Goal: Obtain resource: Obtain resource

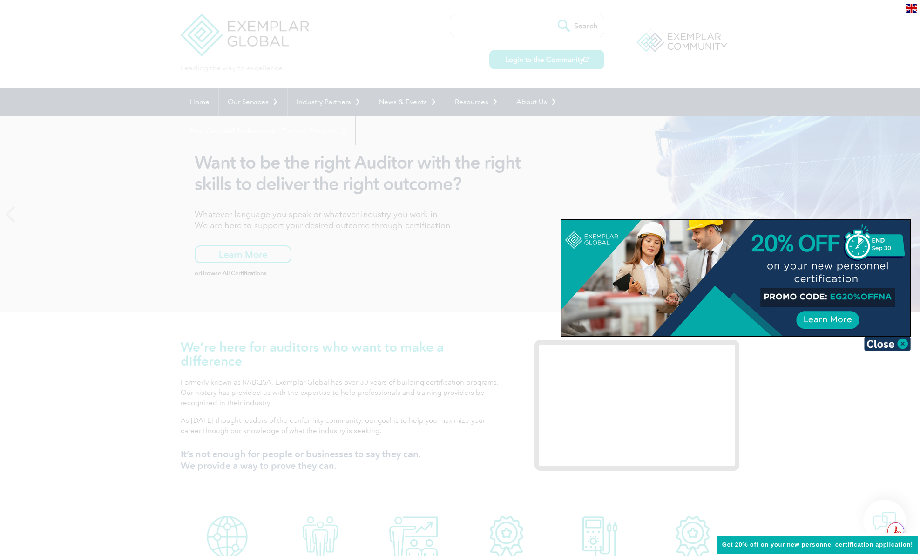
click at [427, 296] on div at bounding box center [460, 278] width 920 height 556
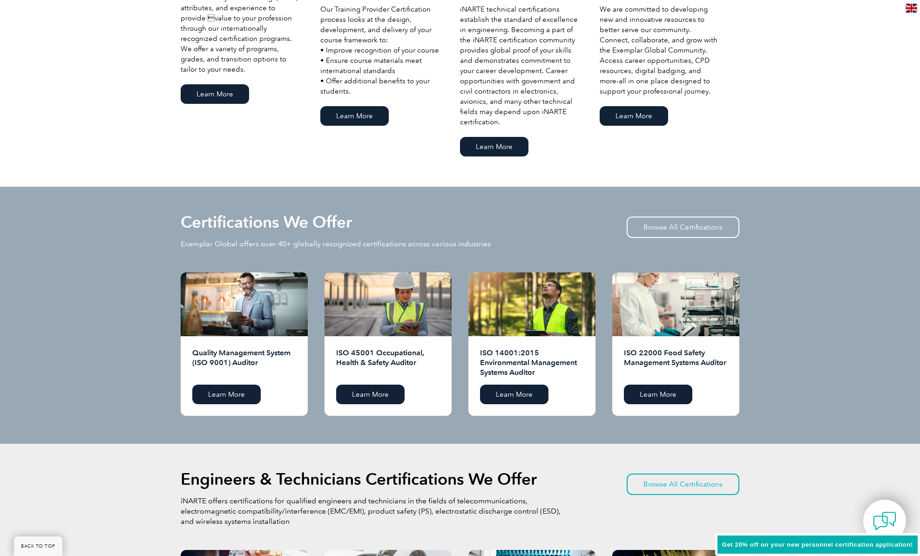
scroll to position [742, 0]
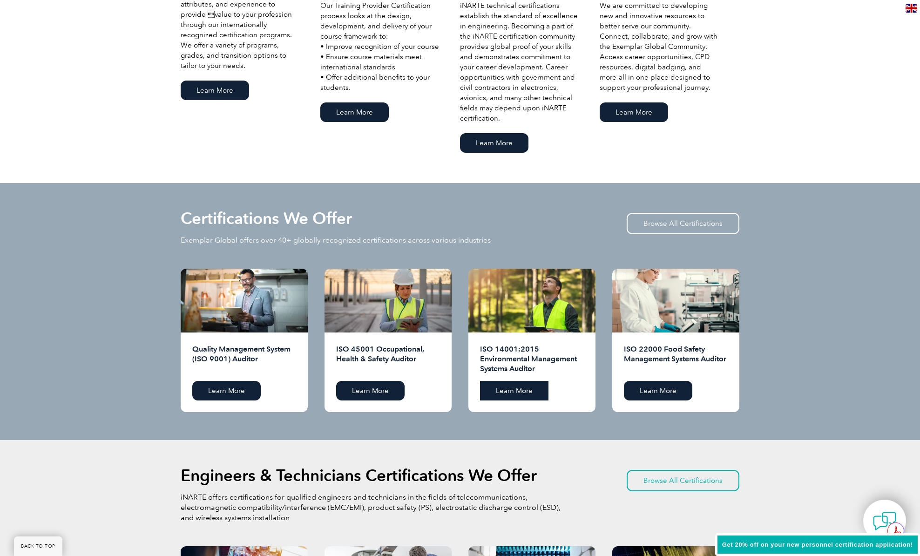
click at [516, 390] on link "Learn More" at bounding box center [514, 391] width 68 height 20
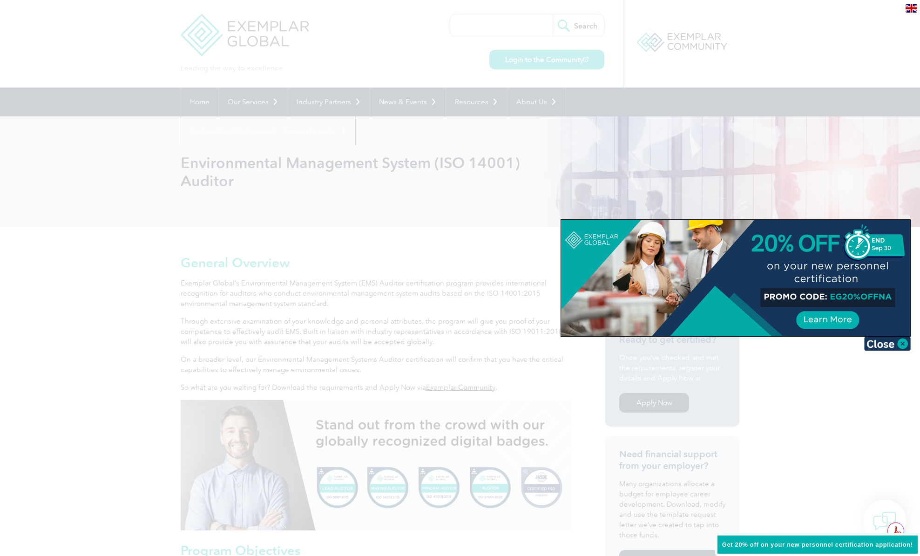
click at [67, 306] on div at bounding box center [460, 278] width 920 height 556
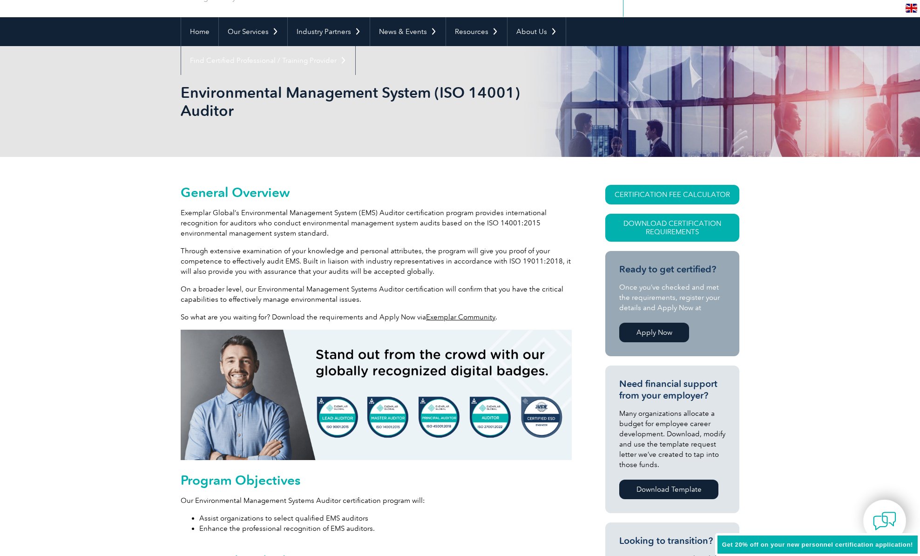
scroll to position [71, 0]
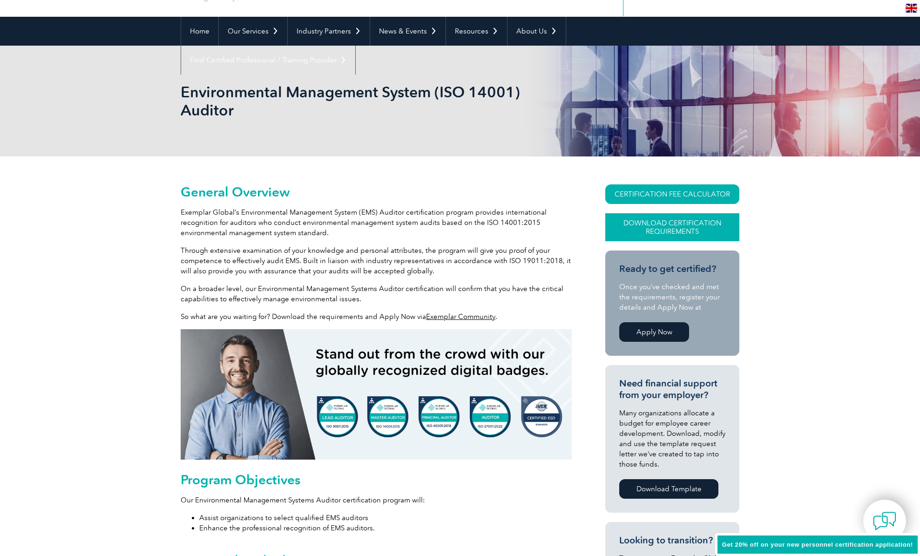
click at [666, 223] on link "Download Certification Requirements" at bounding box center [672, 227] width 134 height 28
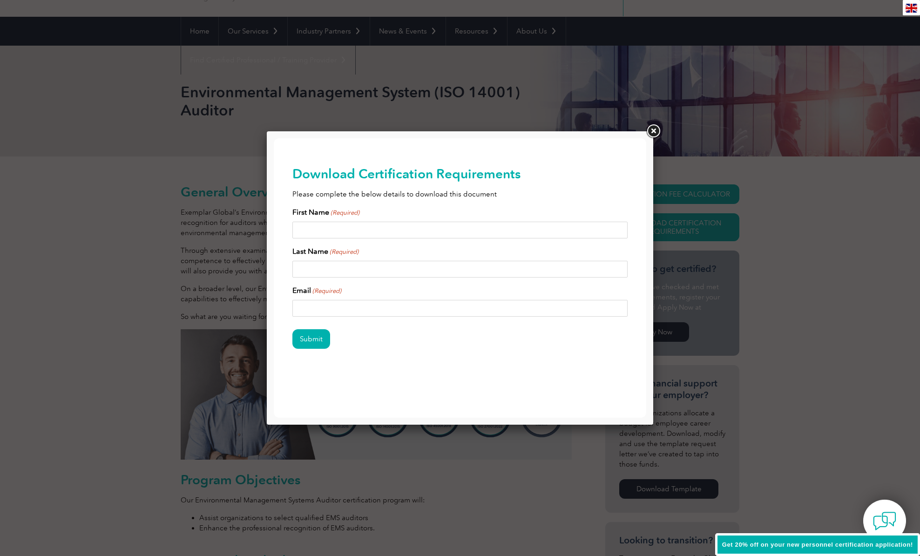
scroll to position [0, 0]
click at [302, 233] on input "First Name (Required)" at bounding box center [459, 230] width 335 height 17
type input "[PERSON_NAME]"
type input "Potgieter"
type input "[PERSON_NAME][EMAIL_ADDRESS][DOMAIN_NAME]"
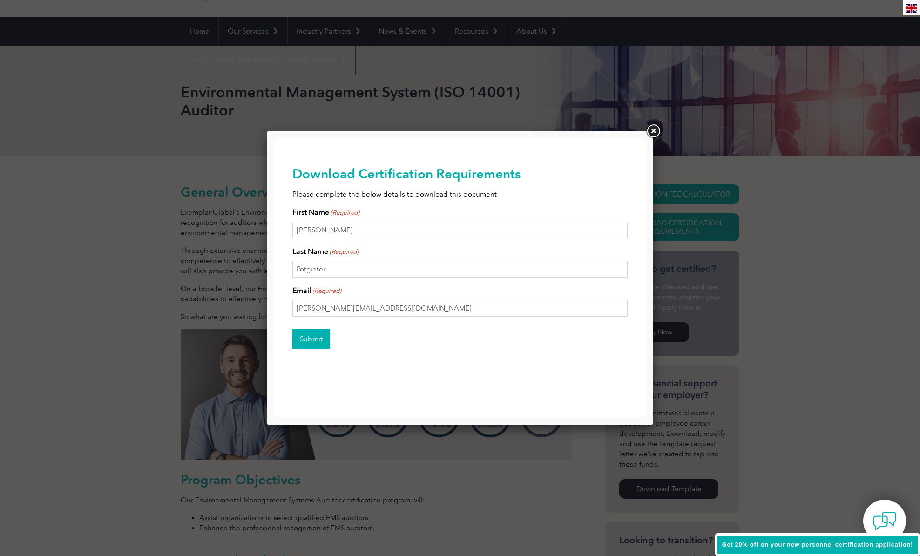
click at [314, 337] on input "Submit" at bounding box center [311, 339] width 38 height 20
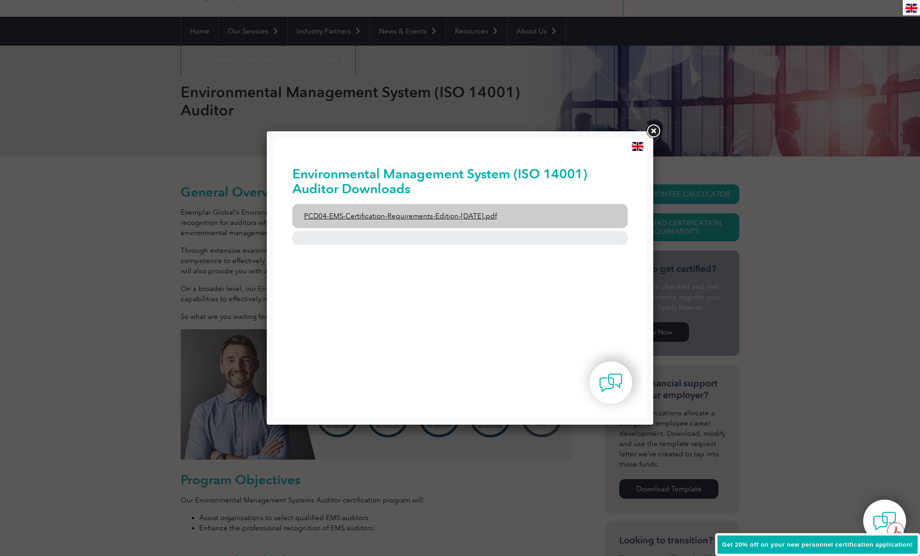
click at [442, 217] on link "PCD04-EMS-Certification-Requirements-Edition-[DATE].pdf" at bounding box center [459, 216] width 335 height 24
